Goal: Task Accomplishment & Management: Manage account settings

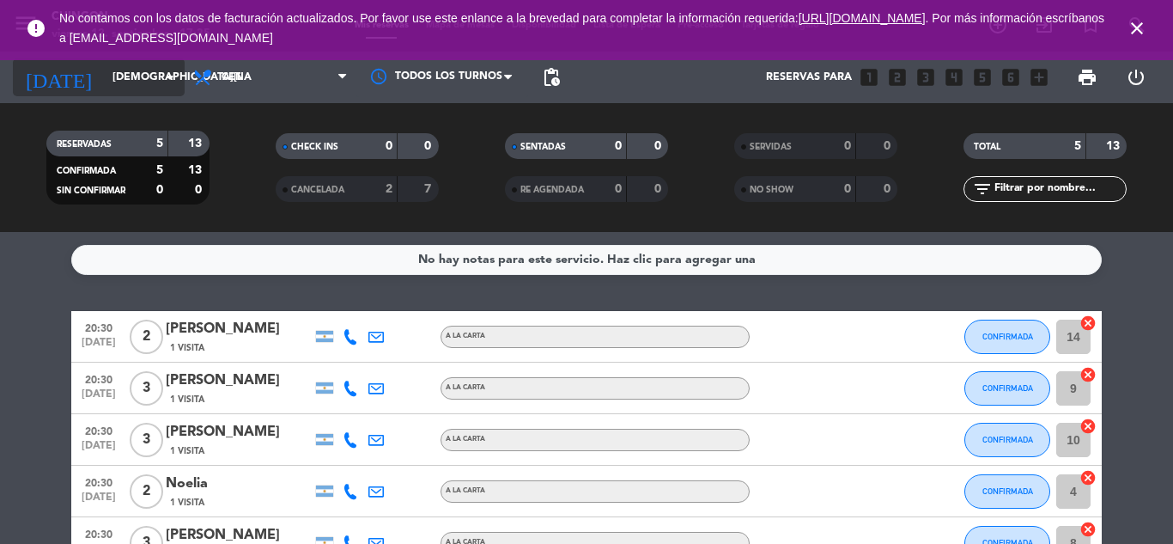
click at [173, 75] on icon "arrow_drop_down" at bounding box center [170, 77] width 21 height 21
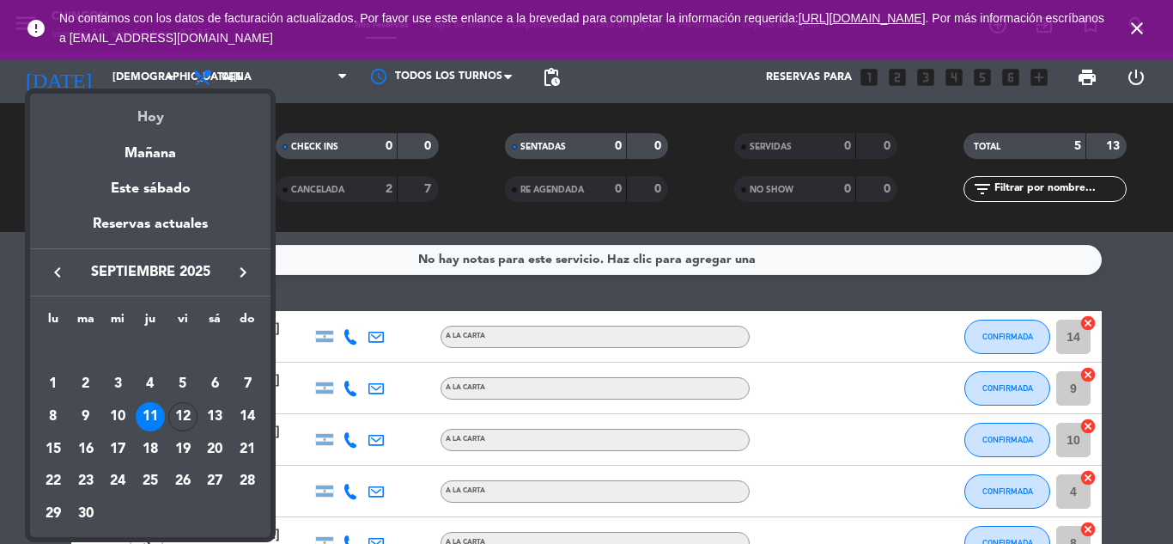
click at [156, 125] on div "Hoy" at bounding box center [150, 111] width 240 height 35
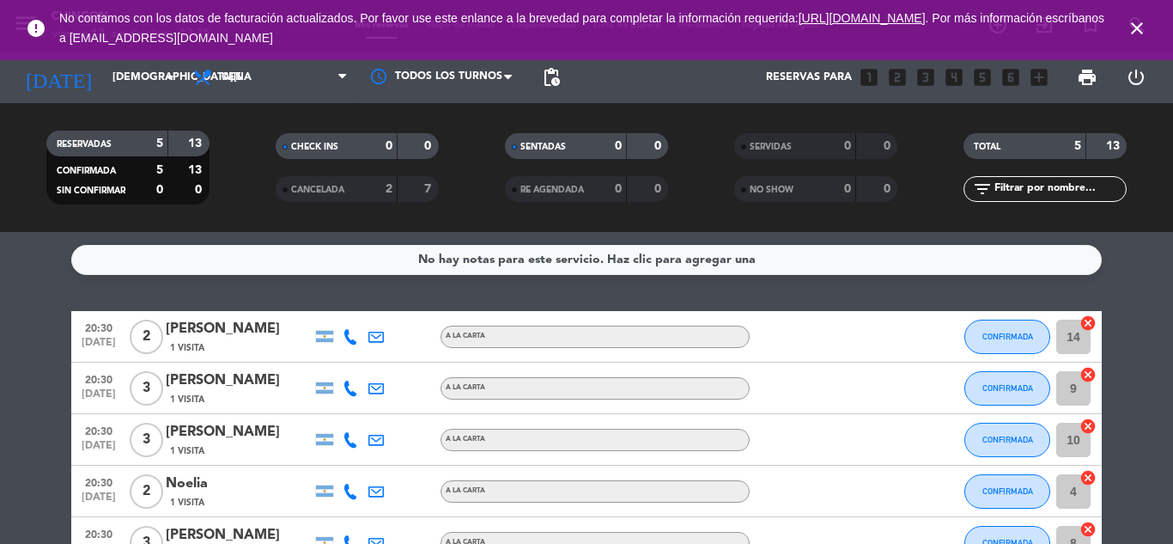
type input "[DATE]"
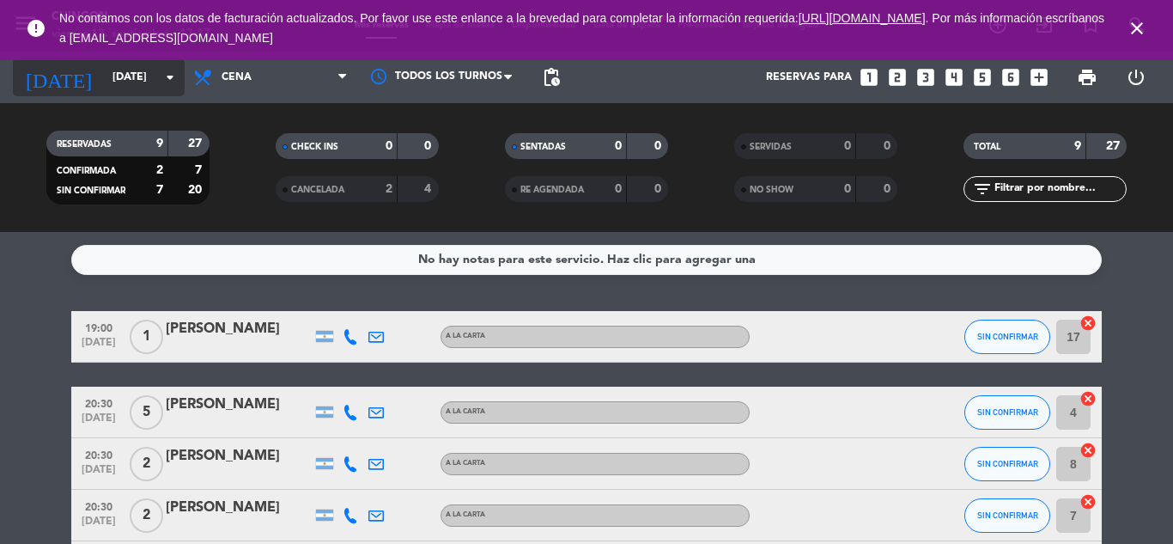
click at [173, 83] on icon "arrow_drop_down" at bounding box center [170, 77] width 21 height 21
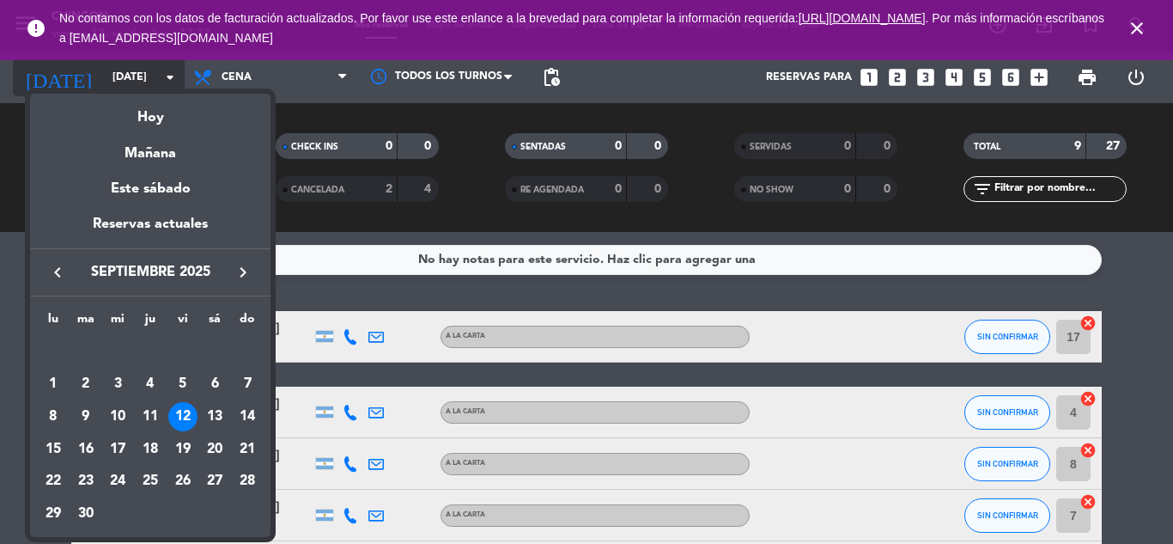
click at [173, 83] on div at bounding box center [586, 272] width 1173 height 544
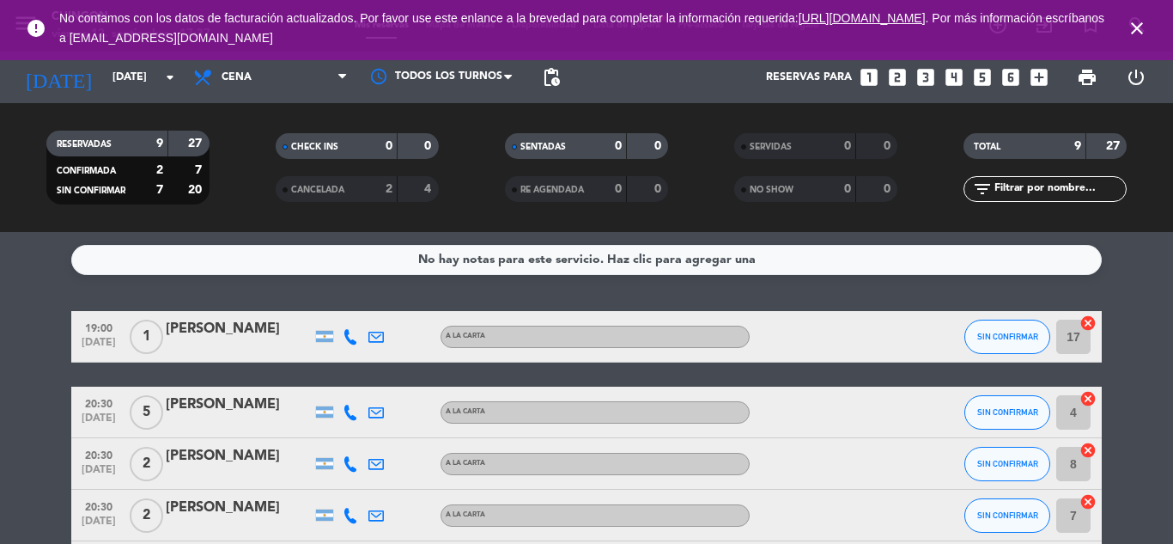
click at [1141, 32] on icon "close" at bounding box center [1137, 28] width 21 height 21
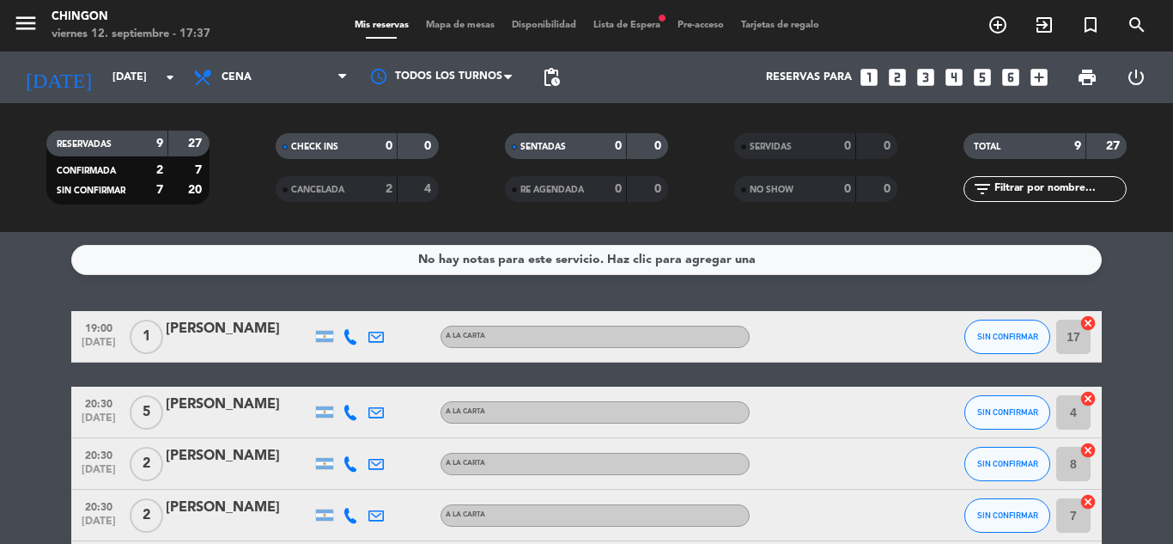
click at [482, 26] on span "Mapa de mesas" at bounding box center [460, 25] width 86 height 9
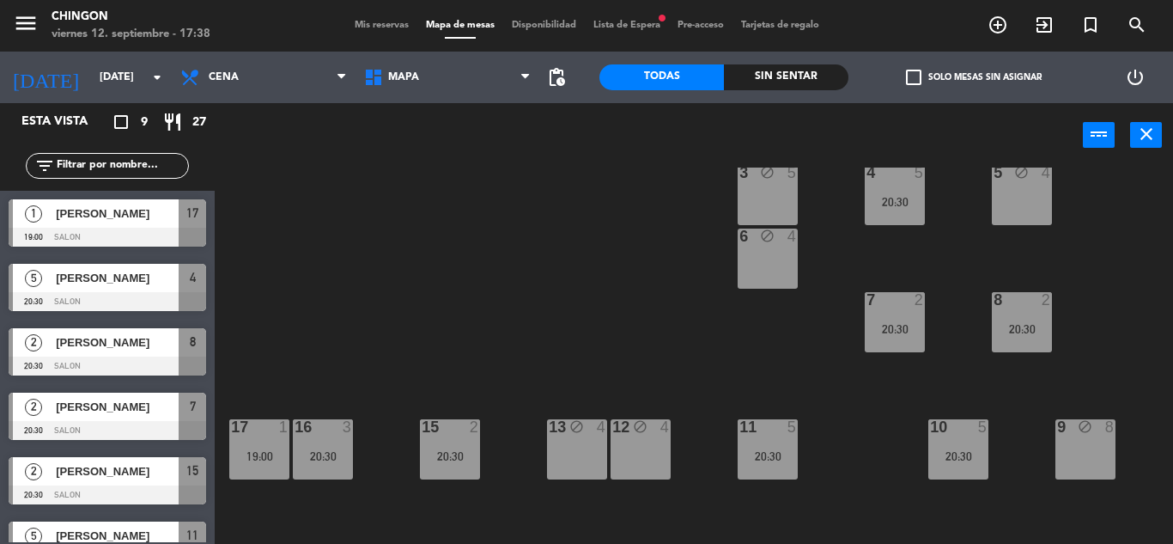
click at [355, 37] on div "menu Chingon [DATE] 12. septiembre - 17:38 Mis reservas Mapa de mesas Disponibi…" at bounding box center [586, 26] width 1173 height 52
click at [367, 16] on div "menu Chingon [DATE] 12. septiembre - 17:38 Mis reservas Mapa de mesas Disponibi…" at bounding box center [586, 26] width 1173 height 52
click at [380, 18] on div "Mis reservas Mapa de mesas Disponibilidad Lista de Espera fiber_manual_record P…" at bounding box center [587, 25] width 482 height 15
click at [391, 27] on span "Mis reservas" at bounding box center [381, 25] width 71 height 9
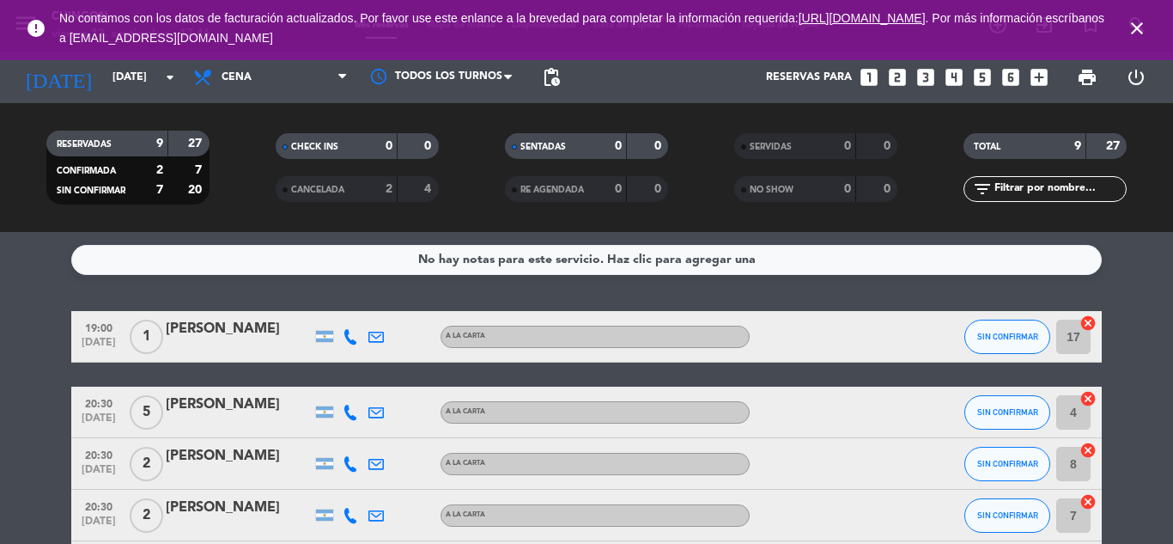
click at [348, 342] on icon at bounding box center [350, 336] width 15 height 15
click at [359, 307] on span "content_paste" at bounding box center [365, 307] width 13 height 13
click at [345, 417] on icon at bounding box center [350, 412] width 15 height 15
click at [350, 464] on icon at bounding box center [350, 463] width 15 height 15
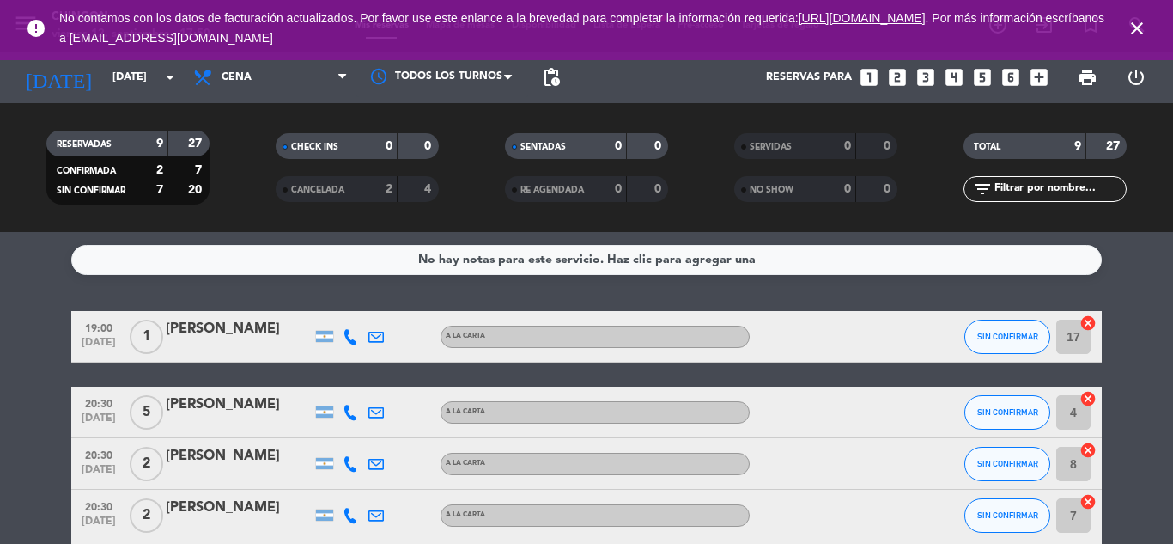
click at [356, 520] on icon at bounding box center [350, 515] width 15 height 15
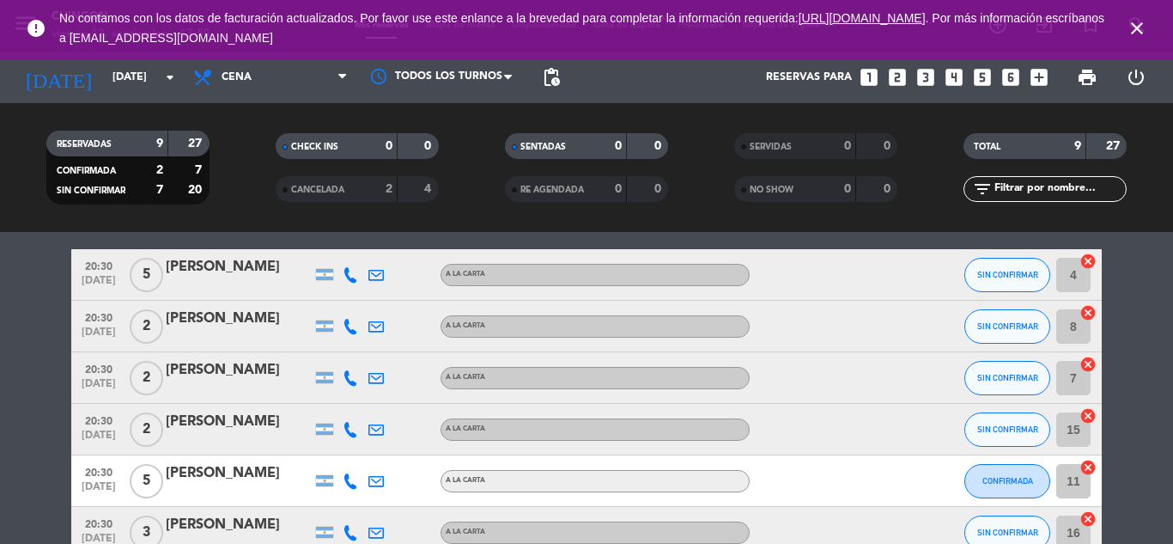
scroll to position [172, 0]
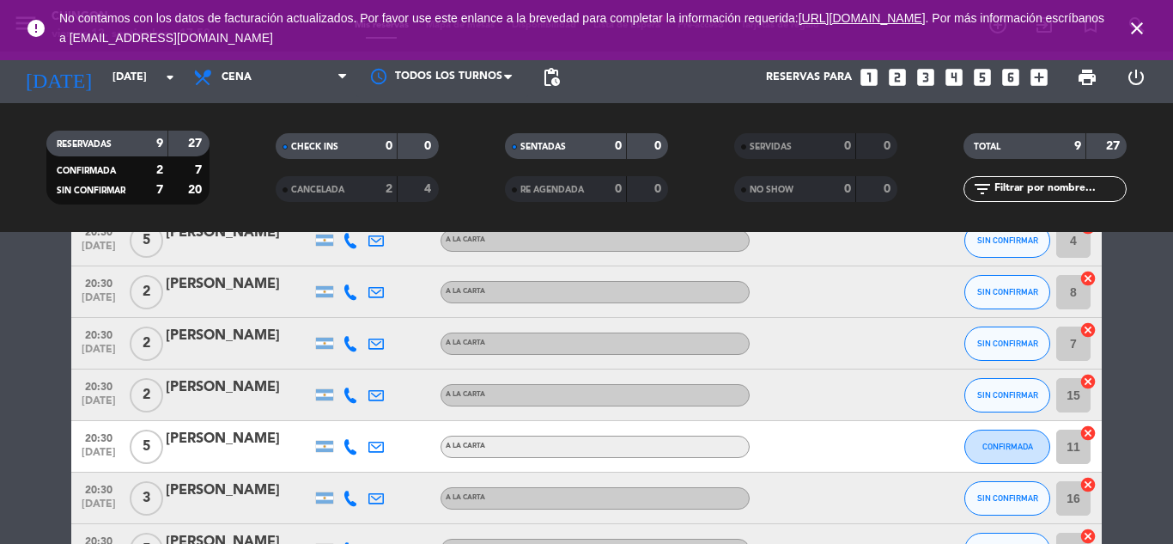
click at [350, 392] on icon at bounding box center [350, 394] width 15 height 15
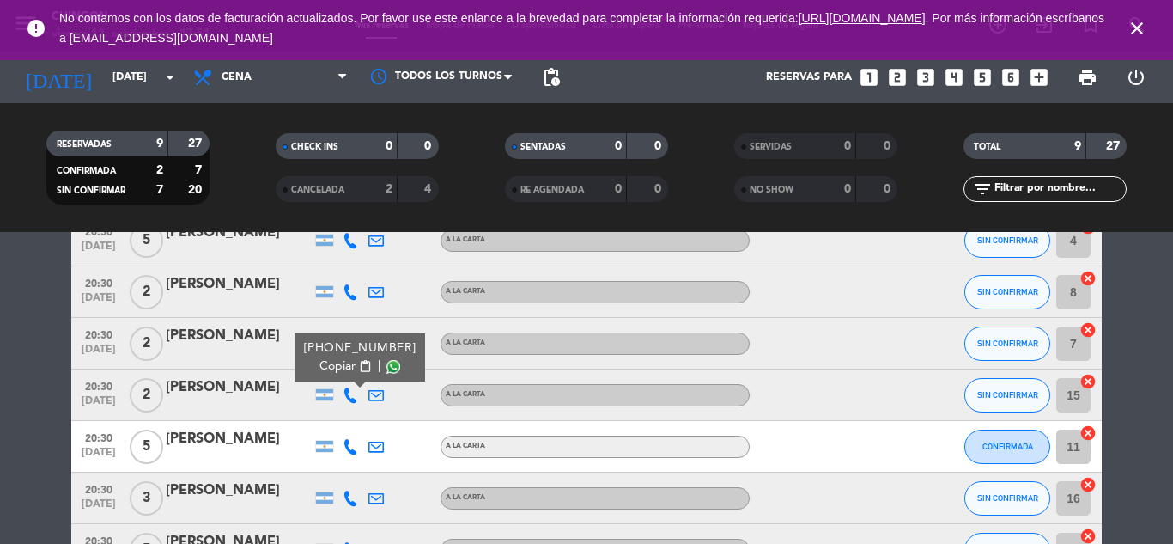
click at [274, 417] on div "20:30 [DATE] 2 [PERSON_NAME] [PHONE_NUMBER] Copiar content_paste | A LA CARTA S…" at bounding box center [586, 395] width 1031 height 52
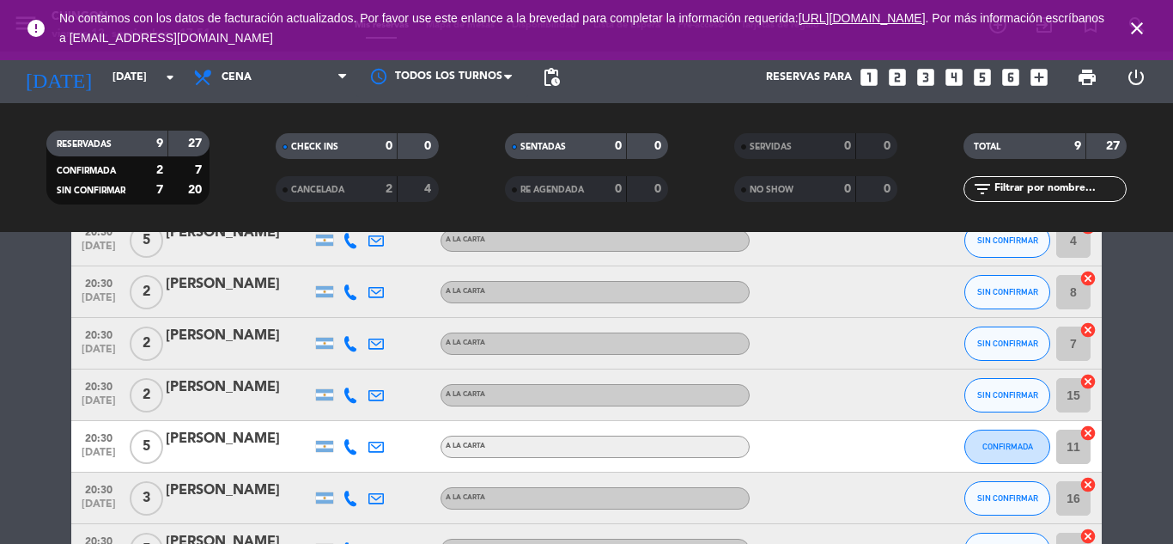
click at [350, 447] on icon at bounding box center [350, 446] width 15 height 15
click at [347, 493] on icon at bounding box center [350, 497] width 15 height 15
click at [0, 482] on bookings-row "19:00 [DATE] 1 [PERSON_NAME] A LA CARTA SIN CONFIRMAR 17 cancel 20:30 [DATE] 5 …" at bounding box center [586, 383] width 1173 height 488
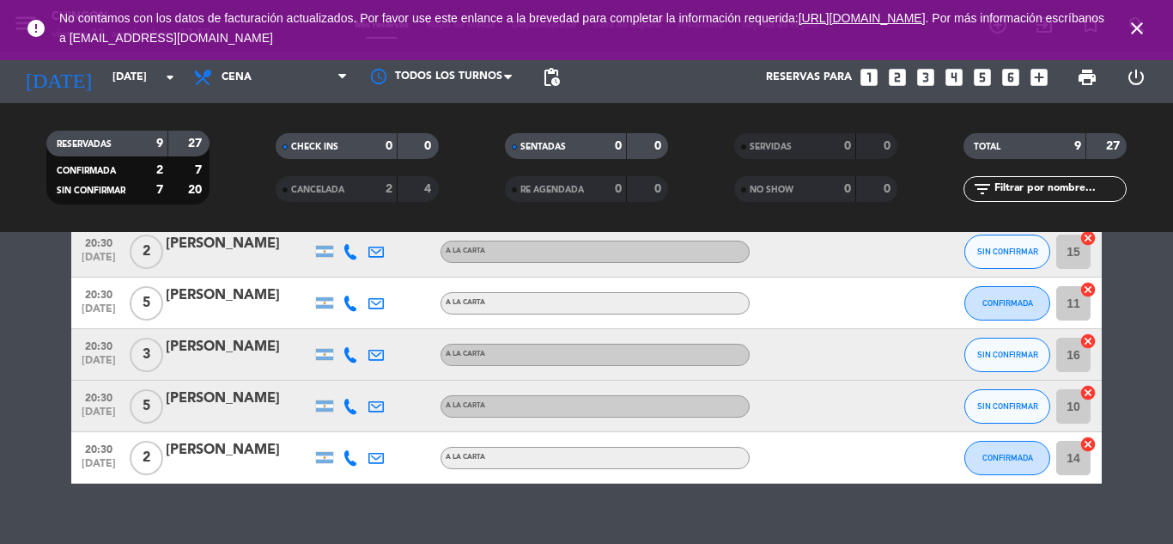
click at [354, 406] on icon at bounding box center [350, 406] width 15 height 15
click at [343, 456] on icon at bounding box center [350, 457] width 15 height 15
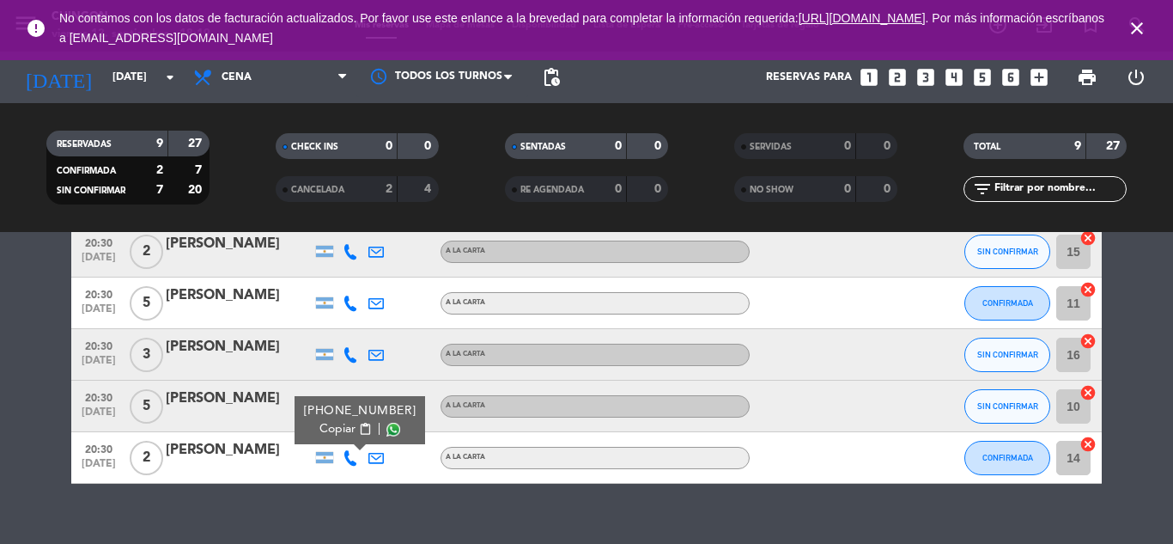
click at [240, 387] on div "[PERSON_NAME]" at bounding box center [239, 398] width 146 height 22
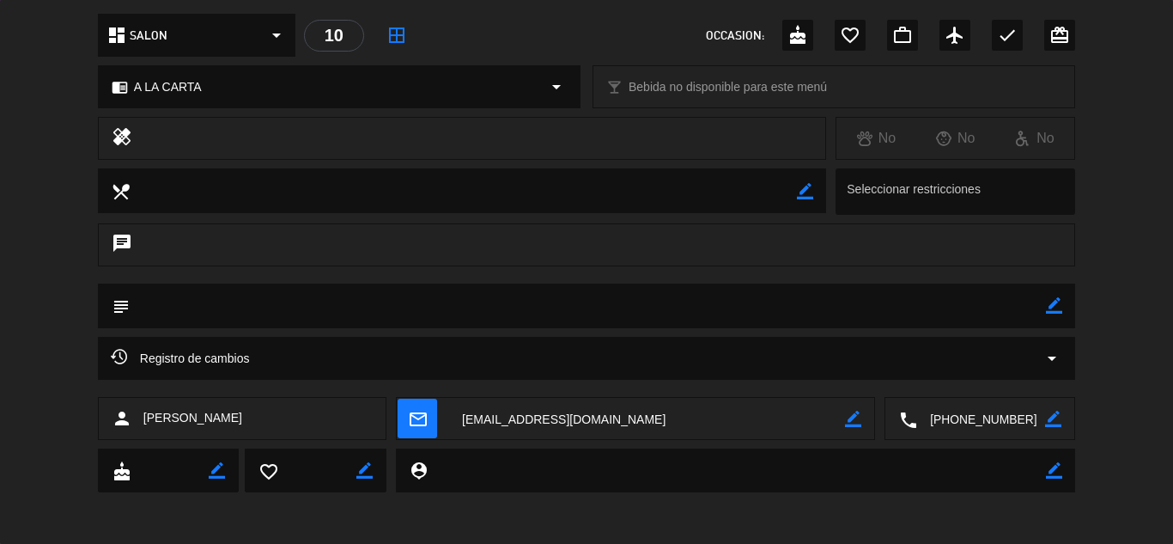
scroll to position [0, 0]
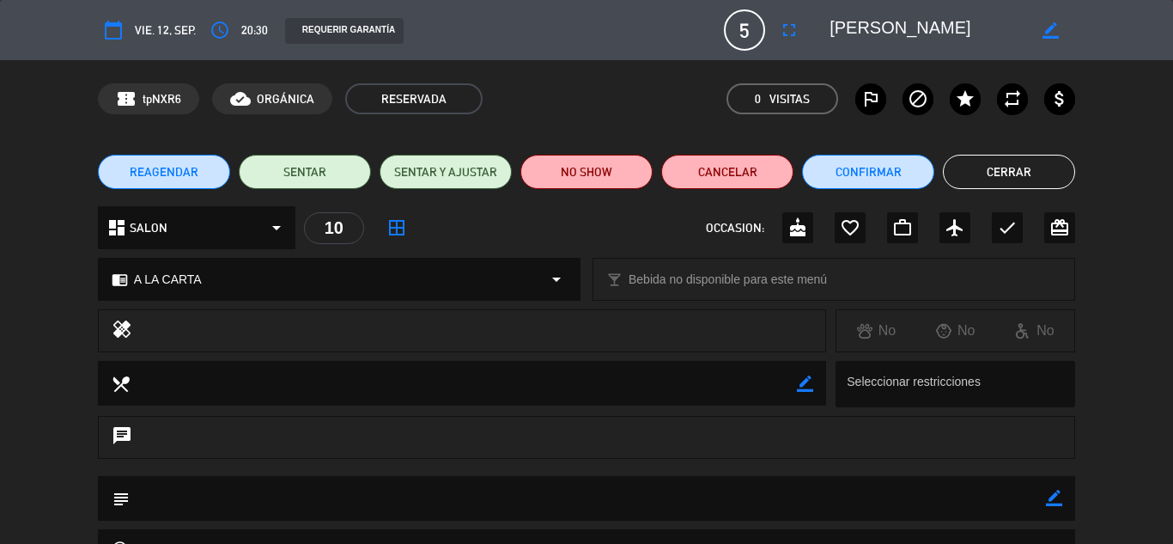
click at [1001, 181] on button "Cerrar" at bounding box center [1009, 172] width 132 height 34
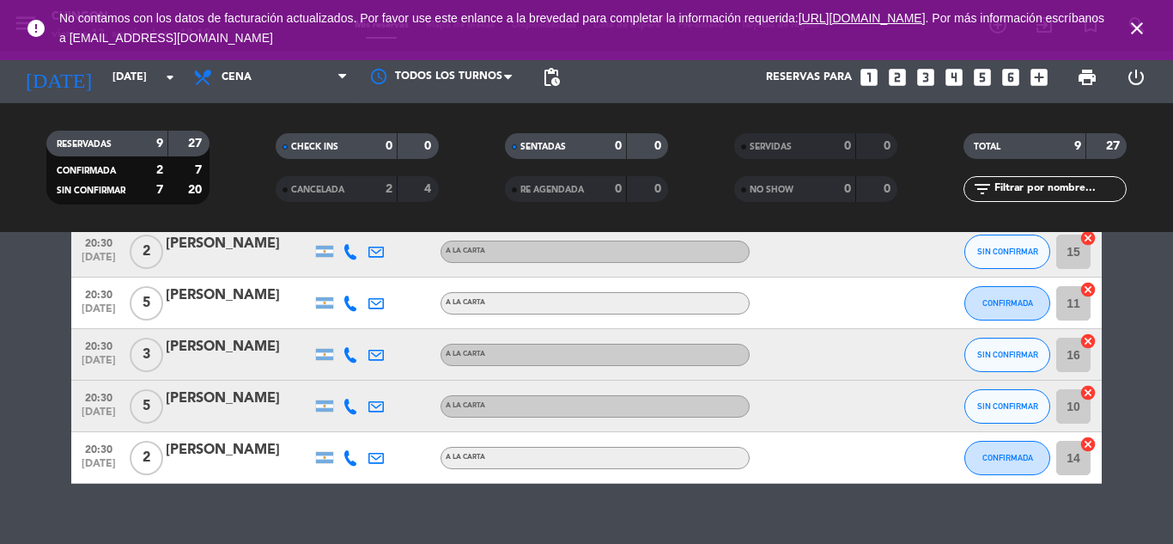
scroll to position [172, 0]
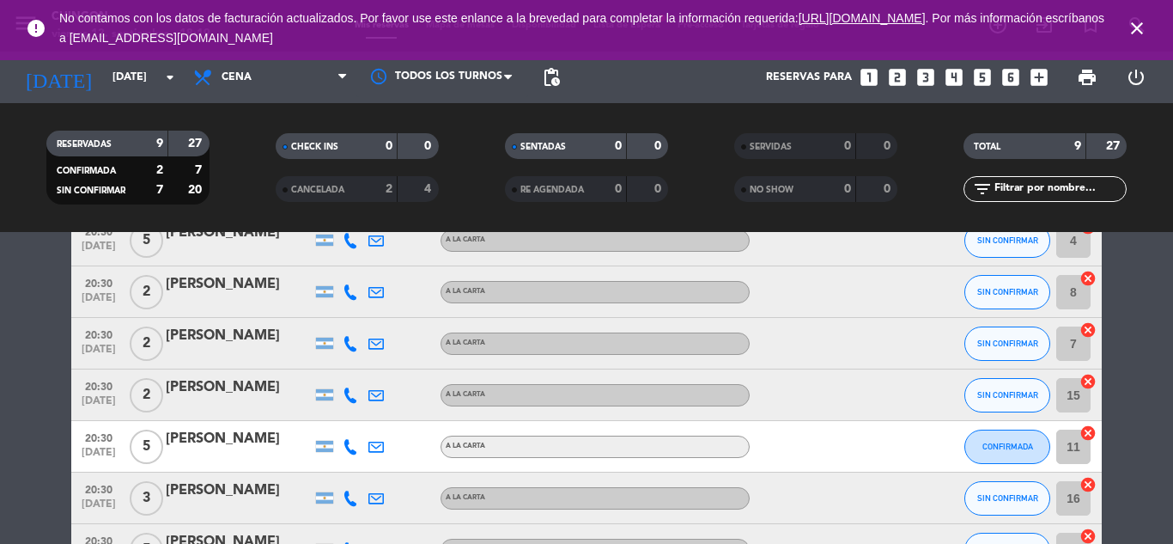
click at [345, 391] on icon at bounding box center [350, 394] width 15 height 15
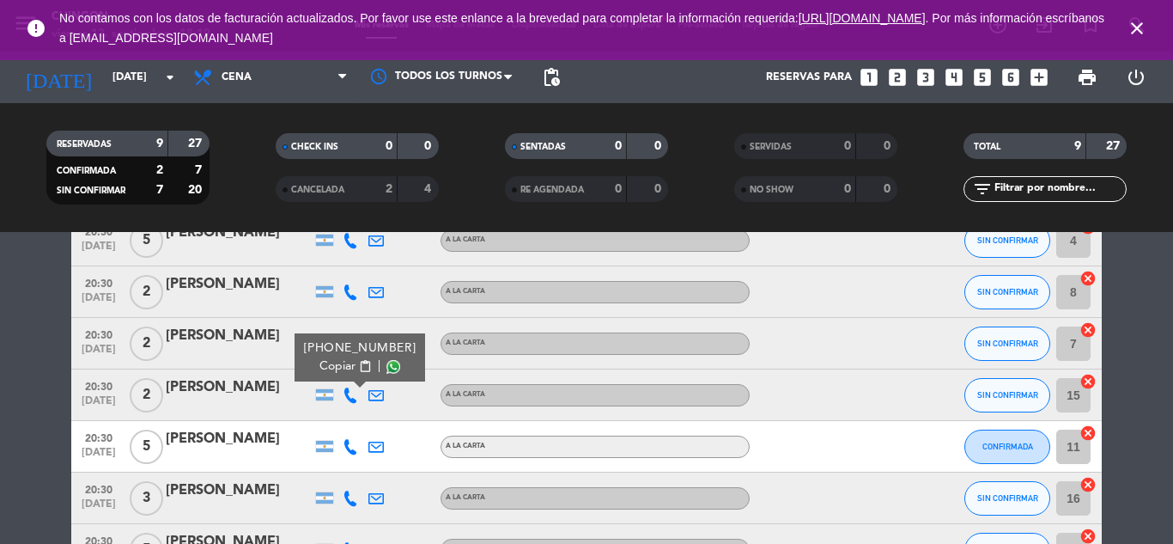
click at [350, 288] on icon at bounding box center [350, 291] width 15 height 15
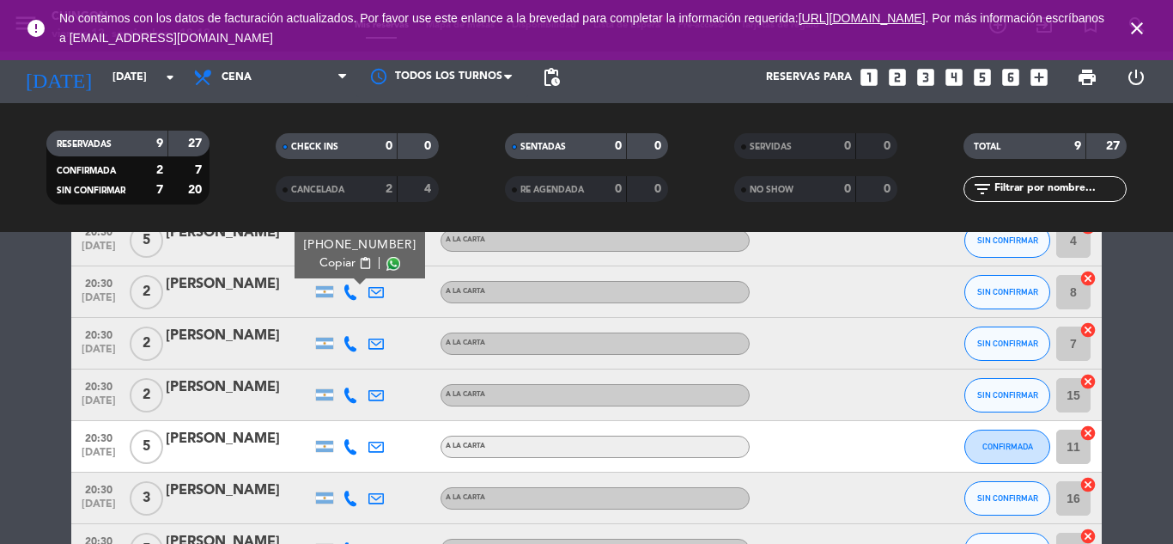
click at [349, 340] on icon at bounding box center [350, 343] width 15 height 15
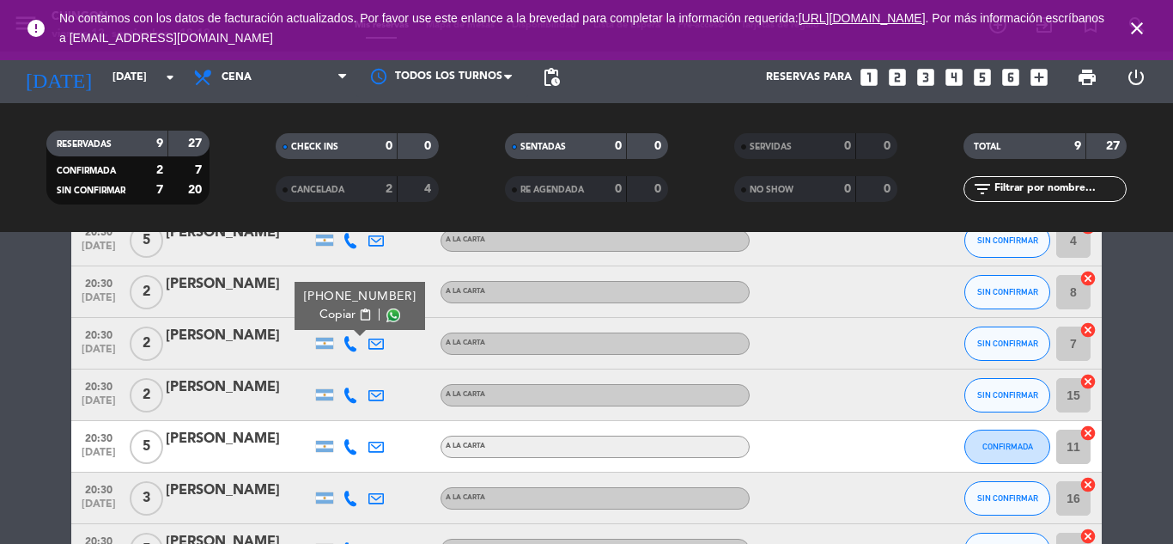
click at [344, 498] on icon at bounding box center [350, 497] width 15 height 15
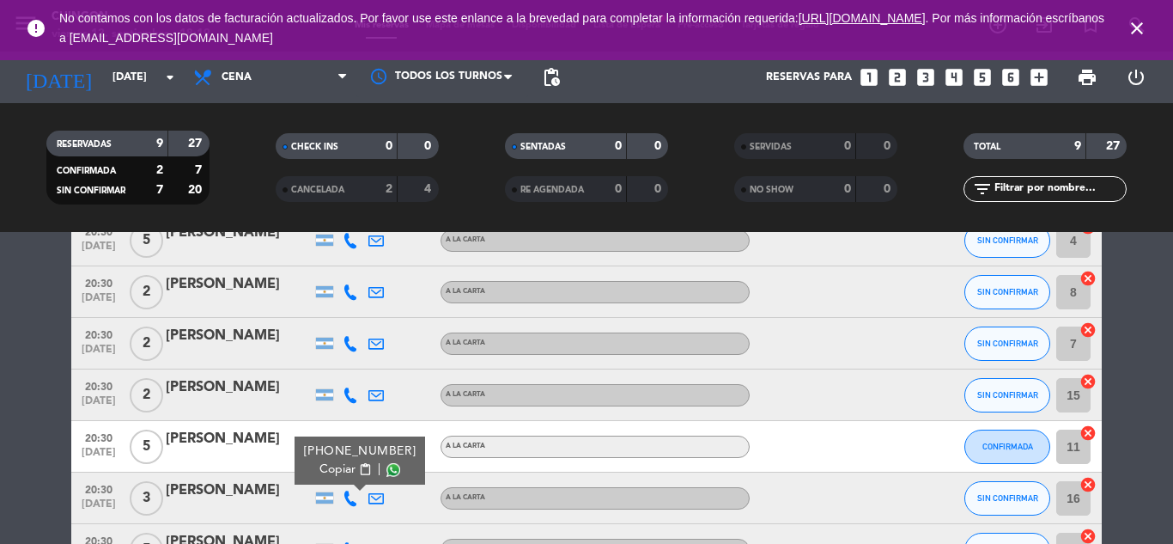
scroll to position [315, 0]
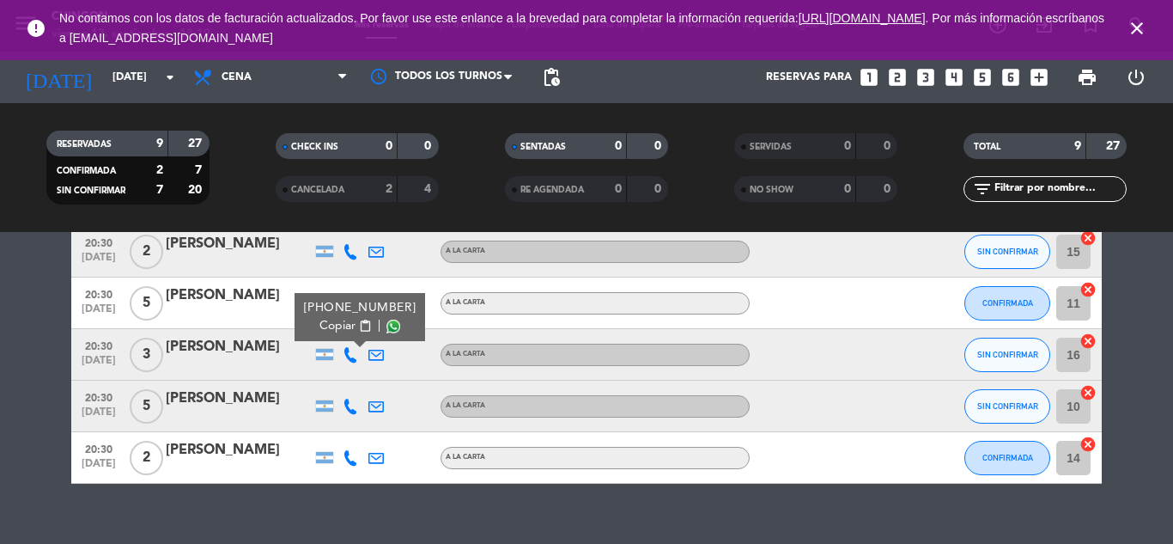
click at [350, 454] on icon at bounding box center [350, 457] width 15 height 15
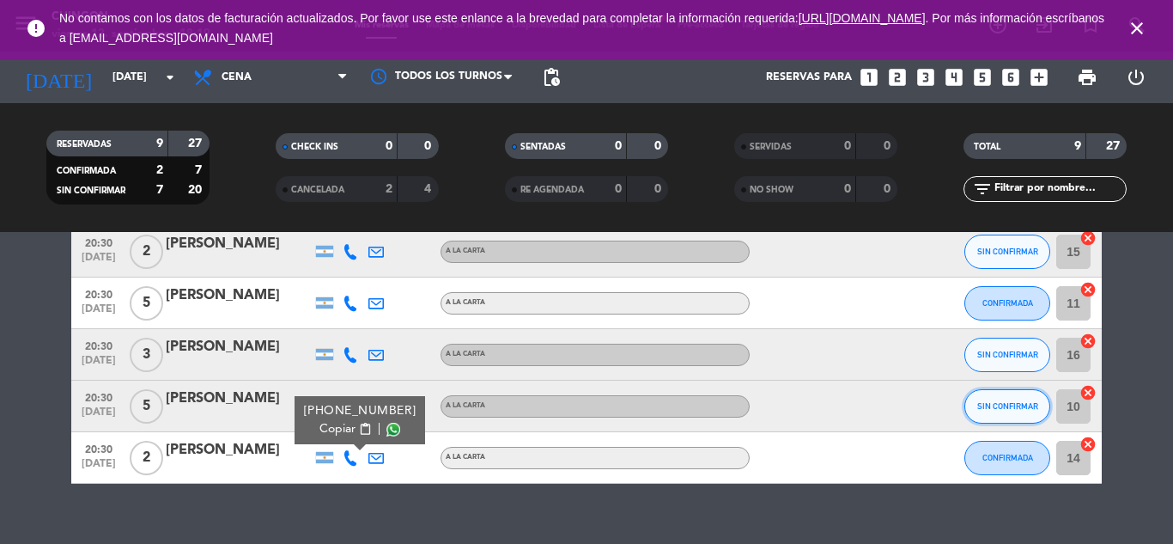
click at [982, 418] on button "SIN CONFIRMAR" at bounding box center [1008, 406] width 86 height 34
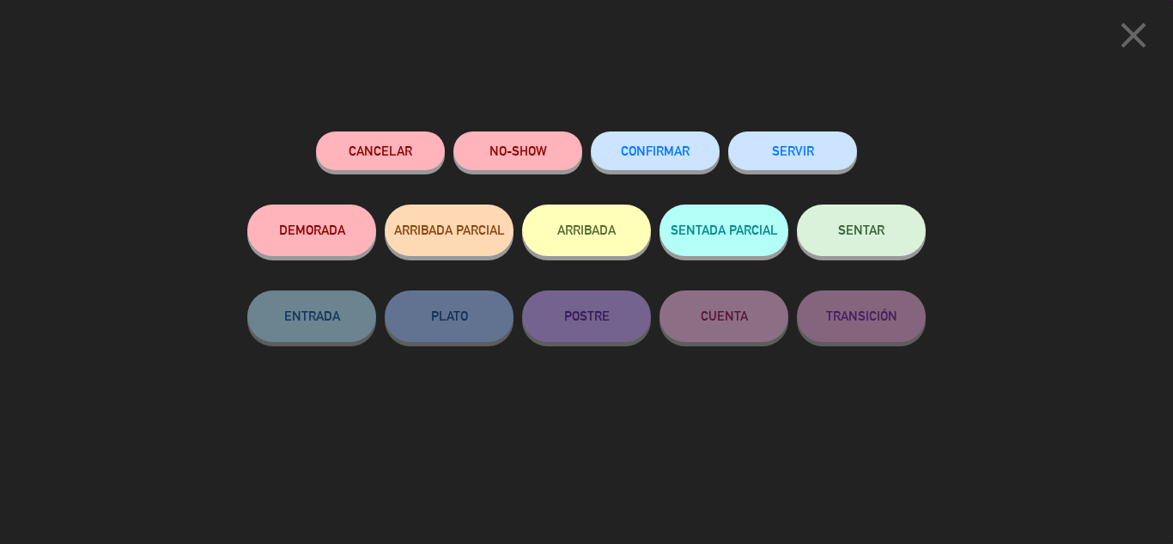
click at [1126, 33] on icon "close" at bounding box center [1133, 35] width 43 height 43
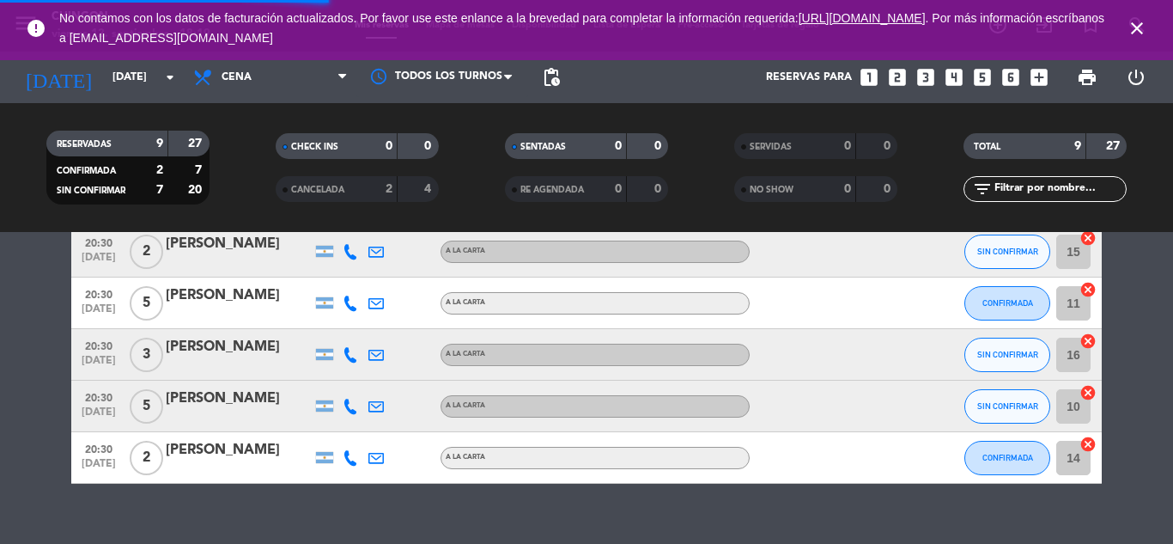
scroll to position [28, 0]
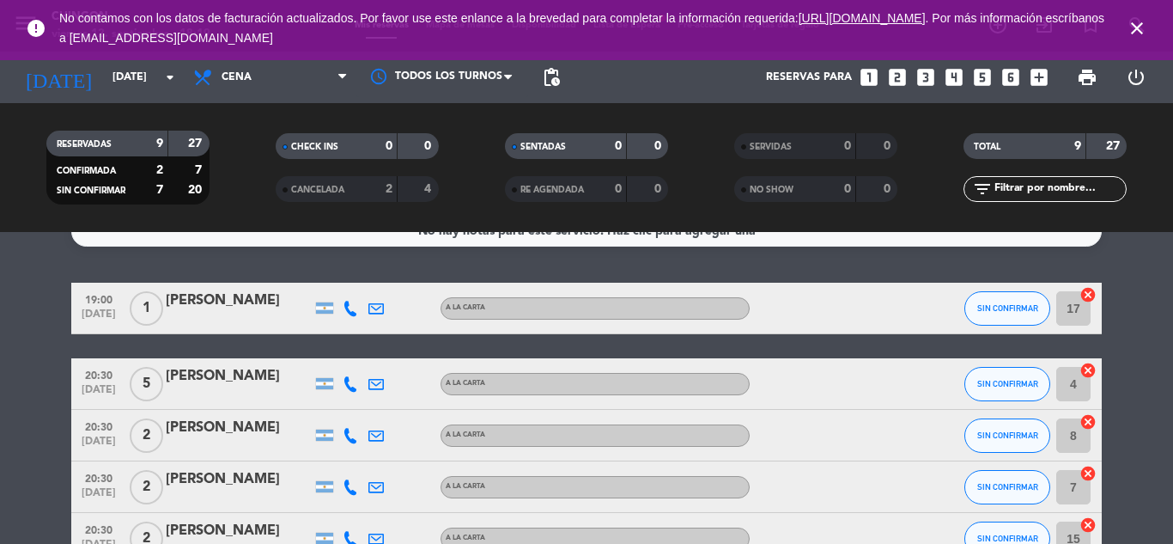
click at [351, 308] on icon at bounding box center [350, 308] width 15 height 15
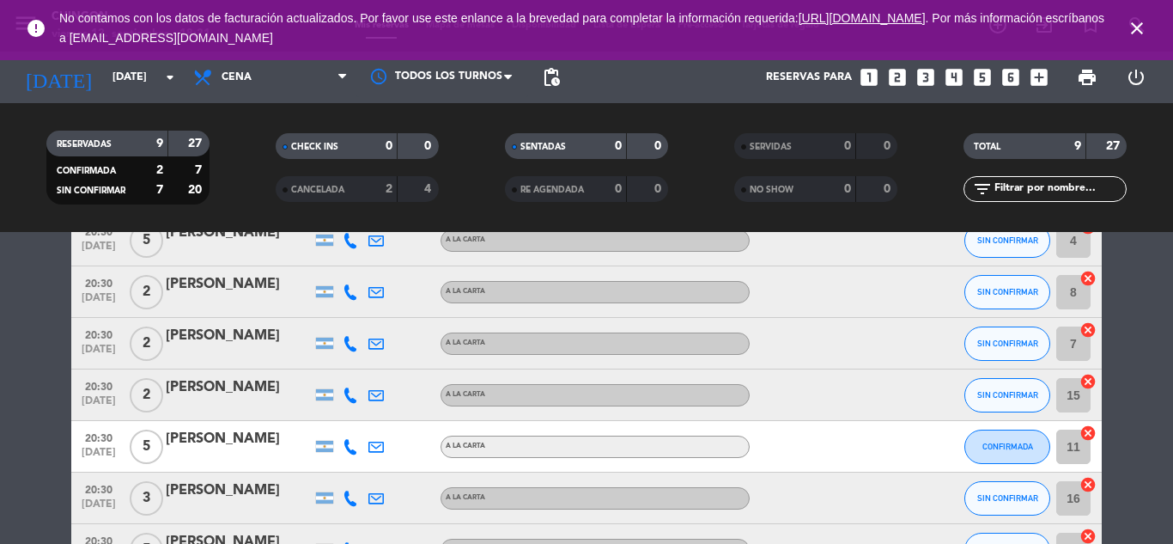
scroll to position [0, 0]
